Goal: Task Accomplishment & Management: Manage account settings

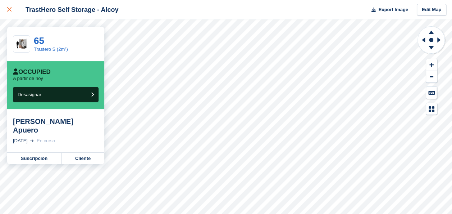
drag, startPoint x: 0, startPoint y: 0, endPoint x: 12, endPoint y: 8, distance: 13.8
click at [12, 8] on div at bounding box center [13, 9] width 12 height 9
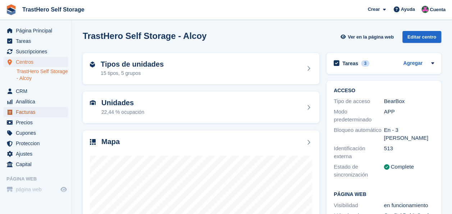
click at [36, 110] on span "Facturas" at bounding box center [37, 112] width 43 height 10
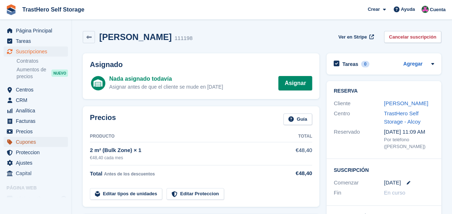
click at [41, 142] on span "Cupones" at bounding box center [37, 142] width 43 height 10
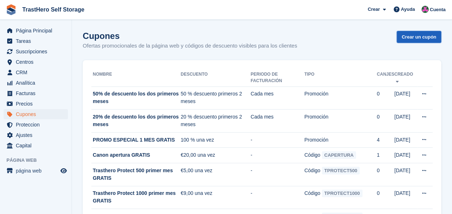
click at [413, 37] on link "Crear un cupón" at bounding box center [419, 37] width 45 height 12
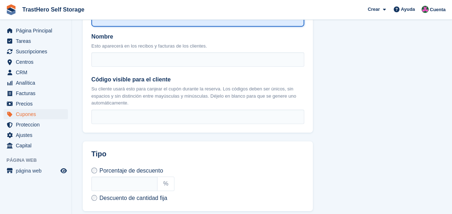
scroll to position [197, 0]
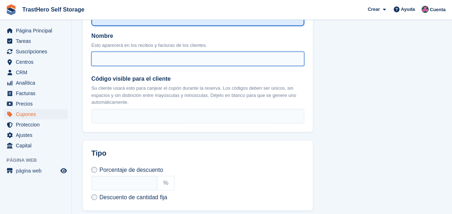
click at [207, 51] on input "Nombre" at bounding box center [197, 58] width 213 height 14
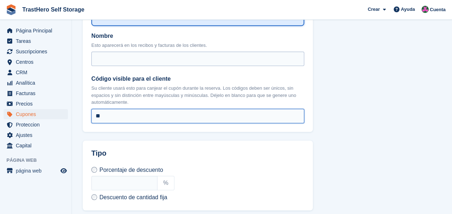
type input "*"
type input "**********"
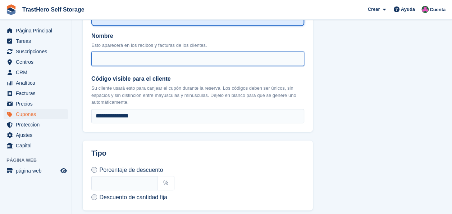
click at [141, 51] on input "Nombre" at bounding box center [197, 58] width 213 height 14
type input "**********"
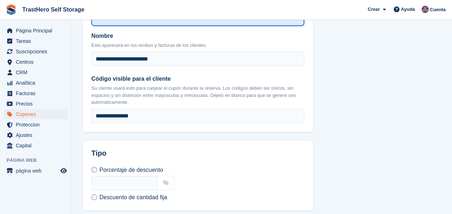
click at [100, 194] on span "Descuento de cantidad fija" at bounding box center [133, 197] width 68 height 6
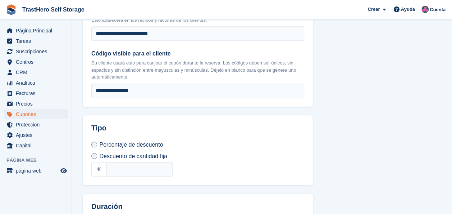
scroll to position [223, 0]
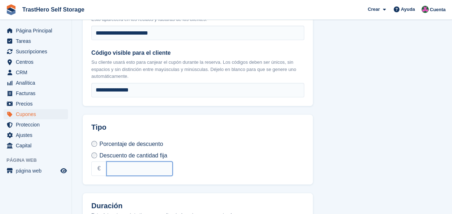
click at [133, 161] on input "text" at bounding box center [139, 168] width 66 height 14
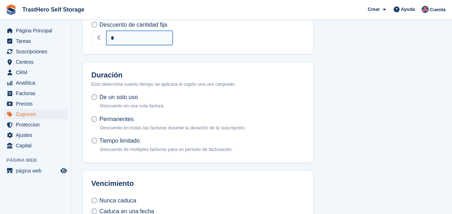
scroll to position [353, 0]
type input "*"
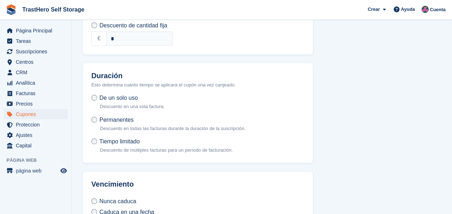
click at [101, 146] on p "Descuento de múltiples facturas para un período de facturación." at bounding box center [166, 149] width 133 height 7
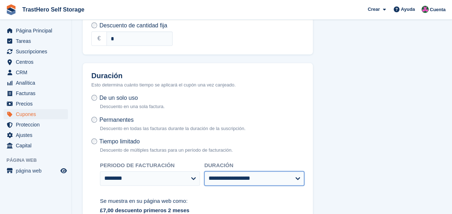
click at [234, 171] on select "**********" at bounding box center [254, 178] width 100 height 14
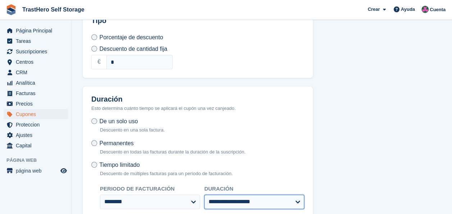
scroll to position [350, 0]
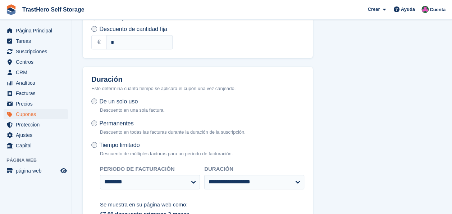
click at [110, 106] on p "Descuento en una sola factura." at bounding box center [132, 109] width 65 height 7
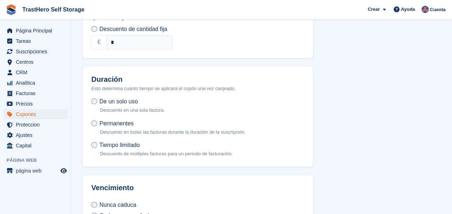
scroll to position [394, 0]
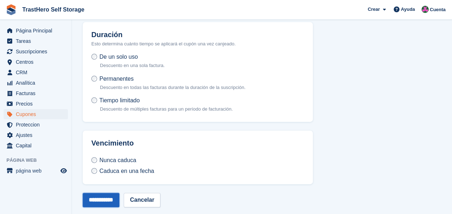
click at [108, 192] on input "**********" at bounding box center [101, 199] width 37 height 14
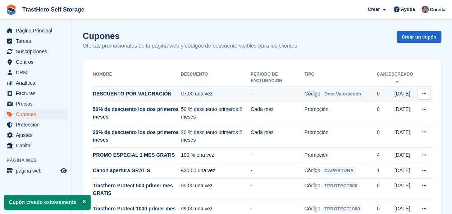
click at [424, 99] on td "Copiar código ¡Código copiado! Ver en Stripe Editar cupón Eliminar cupón" at bounding box center [425, 93] width 15 height 15
click at [427, 93] on button at bounding box center [424, 93] width 13 height 11
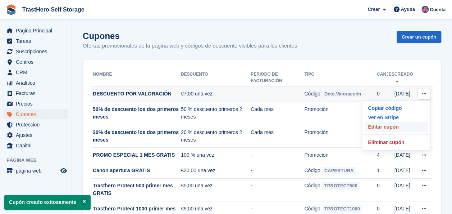
click at [382, 124] on p "Editar cupón" at bounding box center [396, 126] width 63 height 9
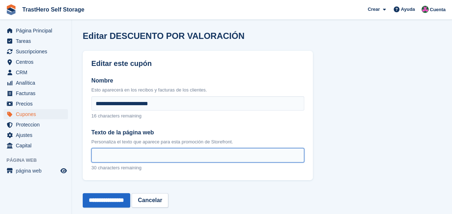
click at [159, 152] on input "Texto de la página web" at bounding box center [197, 155] width 213 height 14
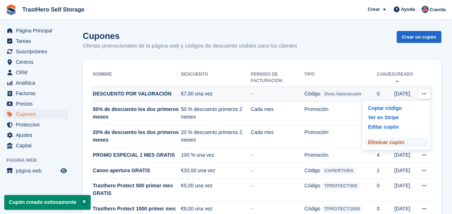
click at [384, 142] on p "Eliminar cupón" at bounding box center [396, 141] width 63 height 9
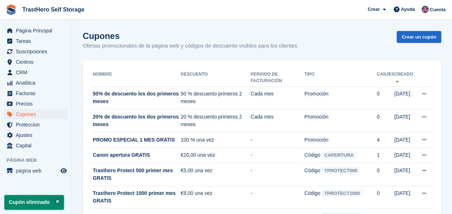
click at [437, 30] on section "Cupón eliminado Cupones Ofertas promocionales de la página web y códigos de des…" at bounding box center [262, 149] width 380 height 298
click at [427, 39] on link "Crear un cupón" at bounding box center [419, 37] width 45 height 12
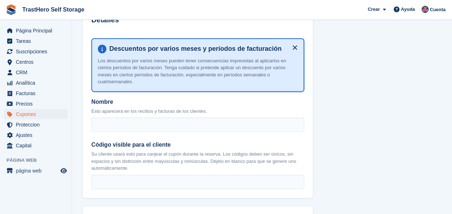
scroll to position [134, 0]
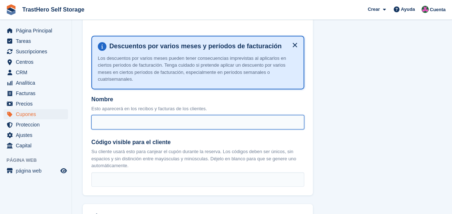
click at [217, 120] on input "Nombre" at bounding box center [197, 122] width 213 height 14
type input "**********"
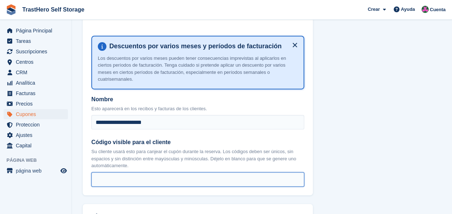
click at [149, 175] on input "Código visible para el cliente" at bounding box center [197, 179] width 213 height 14
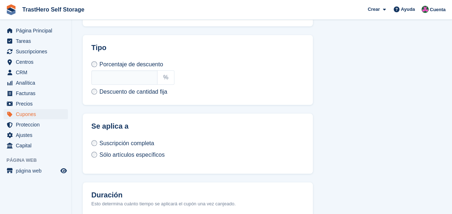
scroll to position [310, 0]
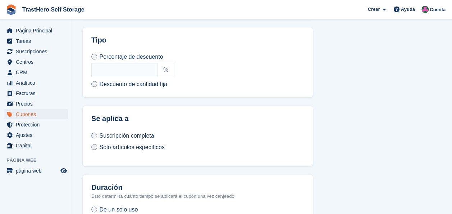
type input "**********"
click at [126, 81] on span "Descuento de cantidad fija" at bounding box center [133, 84] width 68 height 6
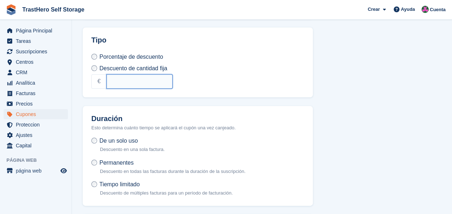
click at [131, 78] on input "text" at bounding box center [139, 81] width 66 height 14
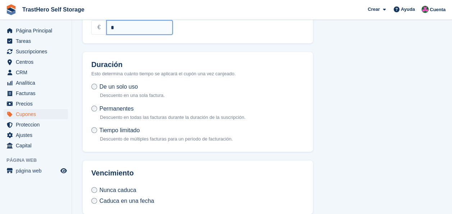
scroll to position [394, 0]
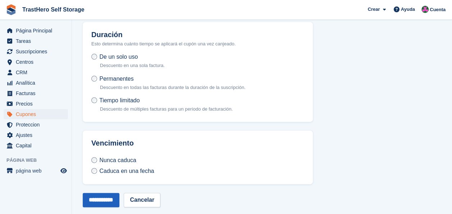
type input "*"
click at [102, 192] on input "**********" at bounding box center [101, 199] width 37 height 14
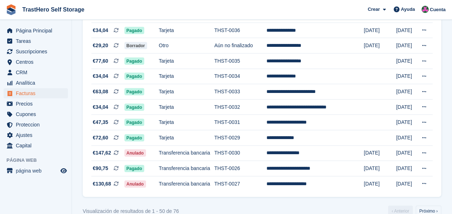
scroll to position [691, 0]
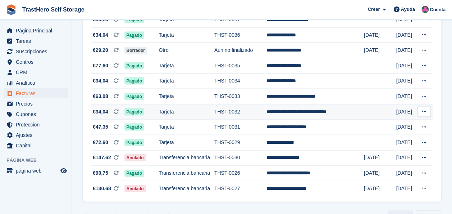
click at [422, 117] on button at bounding box center [424, 111] width 13 height 11
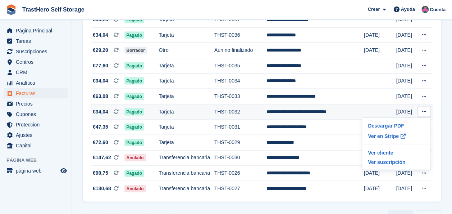
click at [315, 112] on td "**********" at bounding box center [314, 111] width 97 height 15
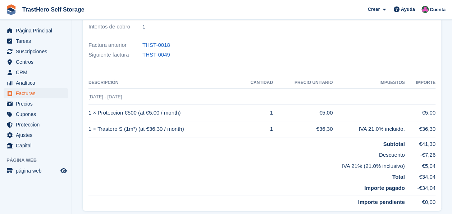
scroll to position [121, 0]
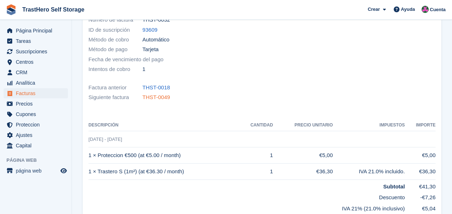
click at [160, 93] on link "THST-0049" at bounding box center [156, 97] width 28 height 8
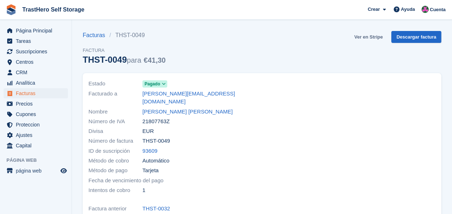
click at [364, 38] on link "Ver en Stripe" at bounding box center [368, 37] width 34 height 12
click at [48, 52] on span "Suscripciones" at bounding box center [37, 51] width 43 height 10
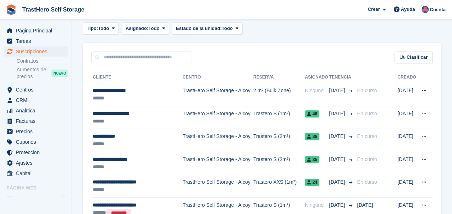
scroll to position [133, 0]
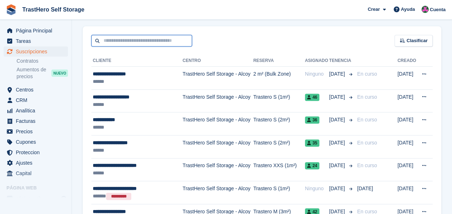
click at [131, 43] on input "text" at bounding box center [141, 41] width 101 height 12
type input "******"
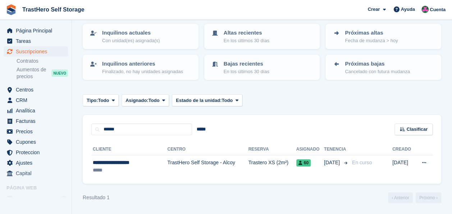
scroll to position [44, 0]
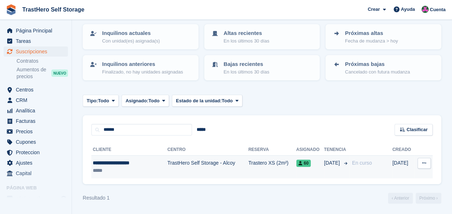
click at [183, 157] on td "TrastHero Self Storage - Alcoy" at bounding box center [207, 166] width 81 height 23
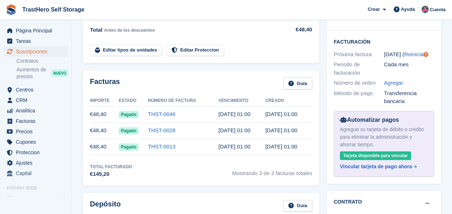
scroll to position [183, 0]
